Goal: Find contact information: Find contact information

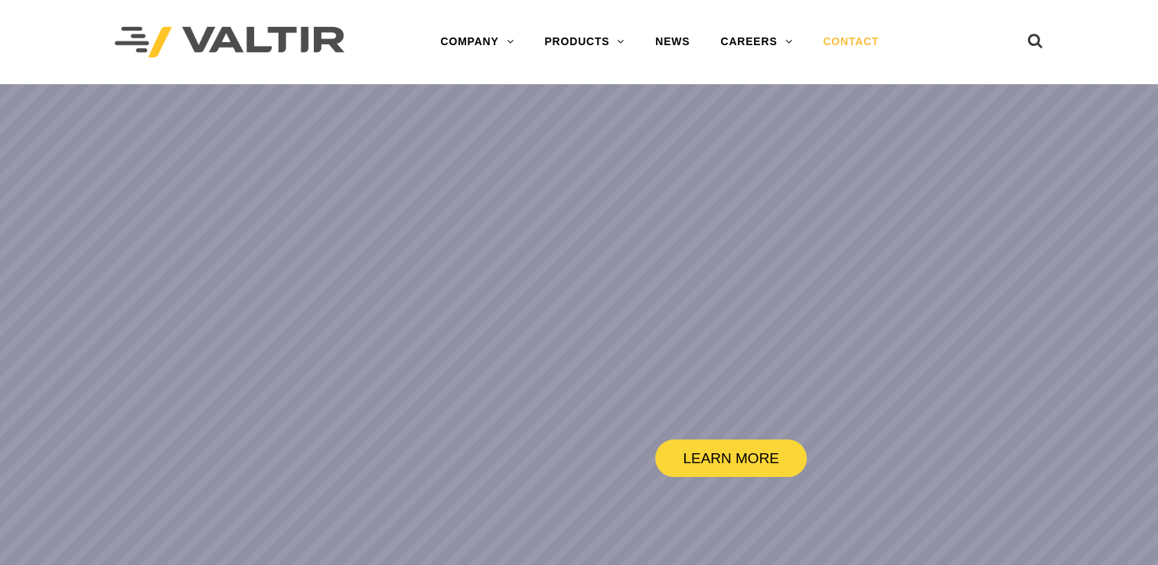
click at [848, 32] on link "CONTACT" at bounding box center [851, 42] width 87 height 31
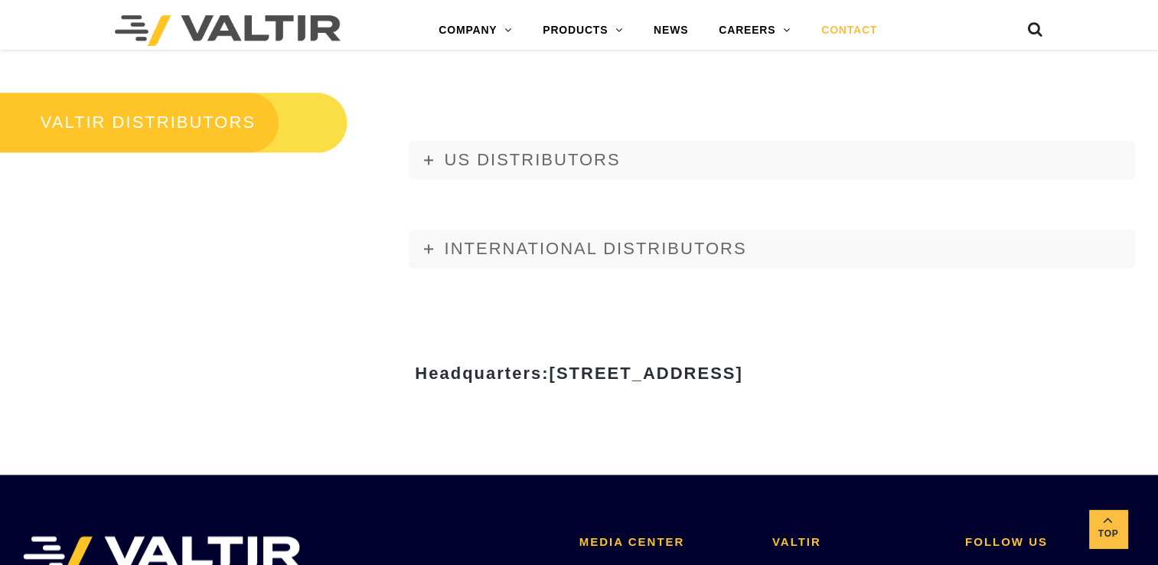
scroll to position [1841, 0]
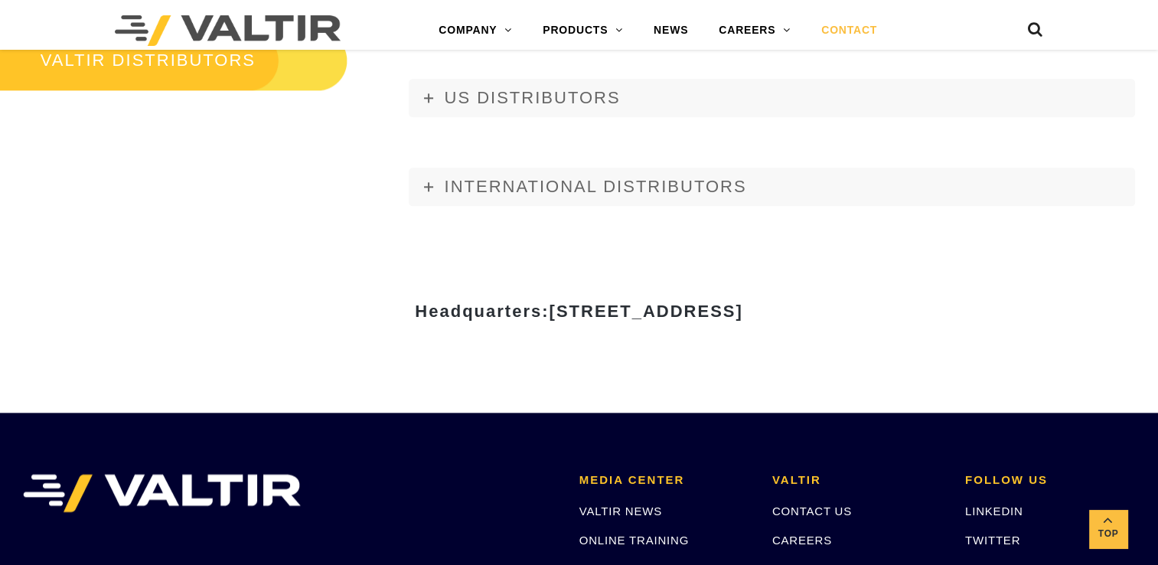
drag, startPoint x: 403, startPoint y: 310, endPoint x: 600, endPoint y: 305, distance: 197.6
click at [600, 305] on span "[STREET_ADDRESS]" at bounding box center [646, 311] width 194 height 19
copy span "[STREET_ADDRESS]"
